Goal: Find contact information: Find contact information

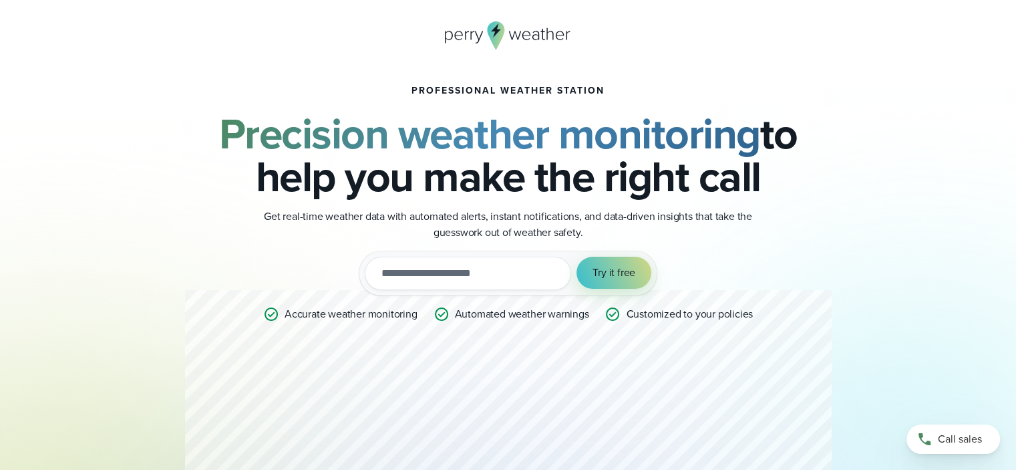
scroll to position [334, 0]
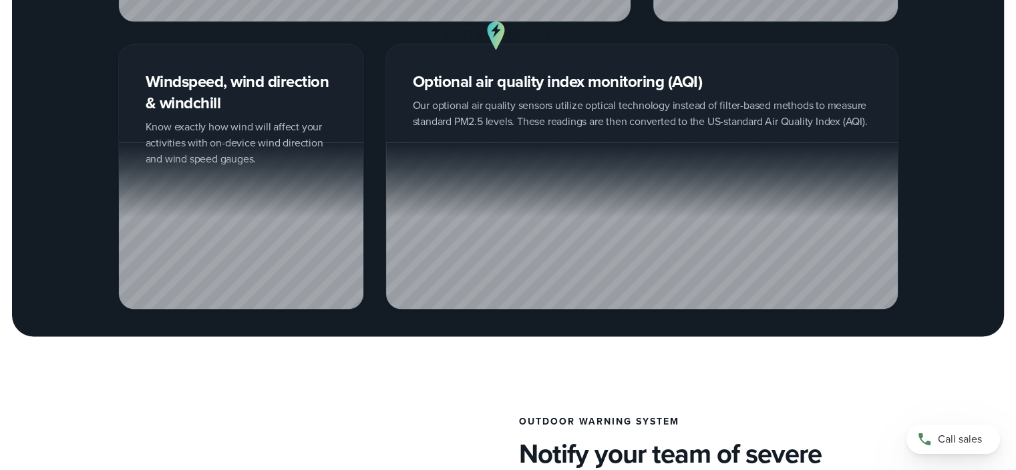
scroll to position [2139, 0]
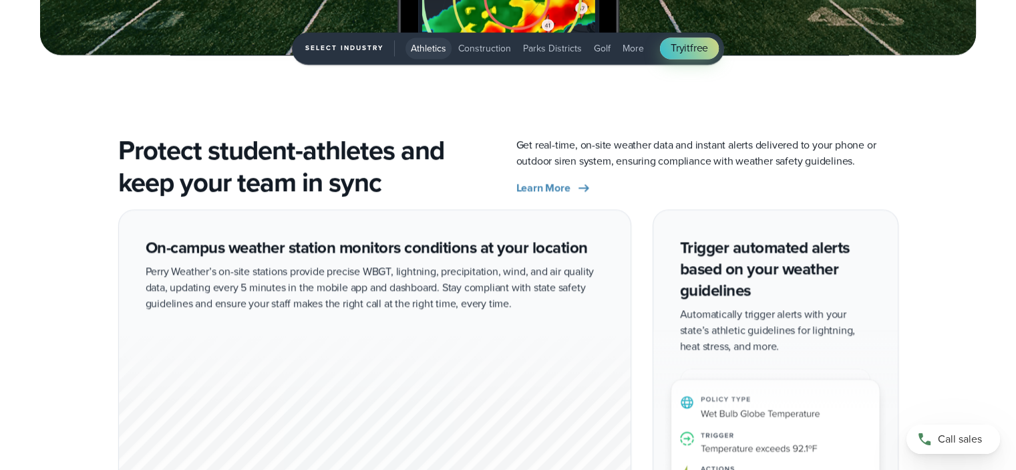
scroll to position [2272, 0]
